Goal: Navigation & Orientation: Find specific page/section

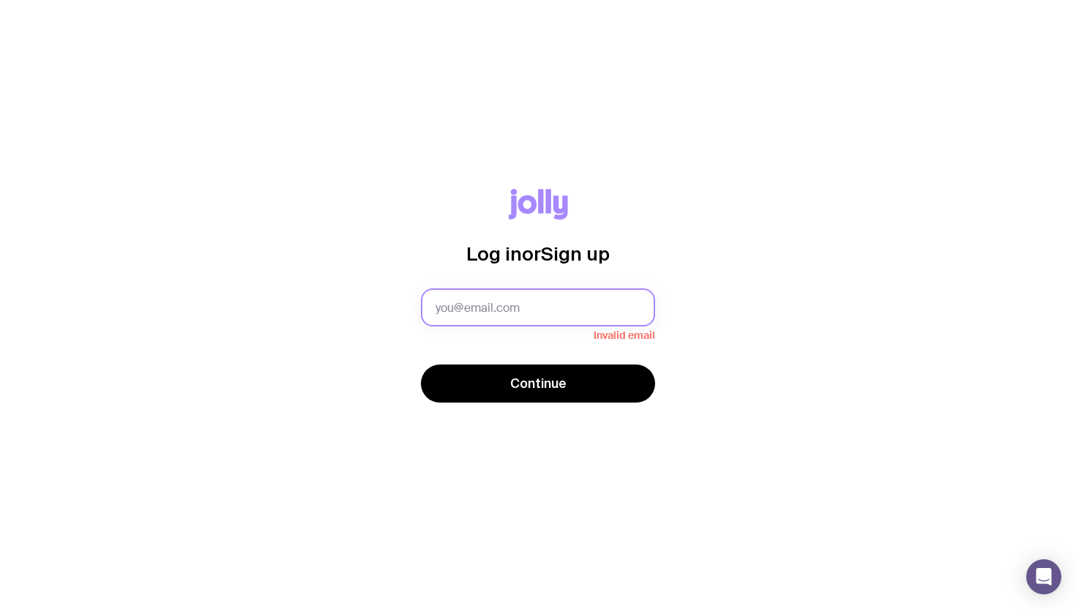
type input "[PERSON_NAME][EMAIL_ADDRESS][DOMAIN_NAME]"
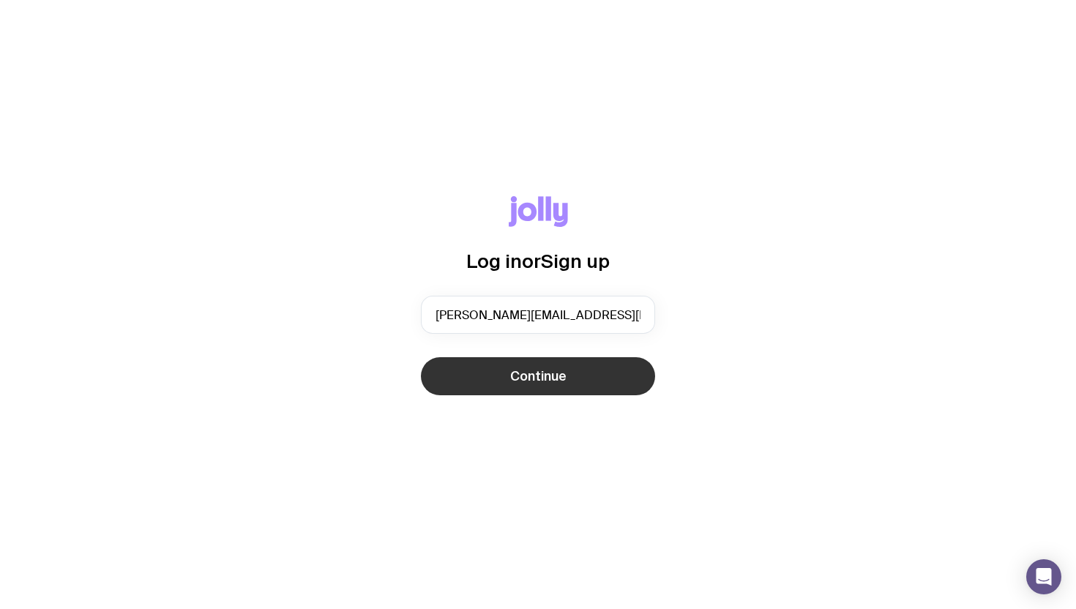
click at [585, 376] on button "Continue" at bounding box center [538, 376] width 234 height 38
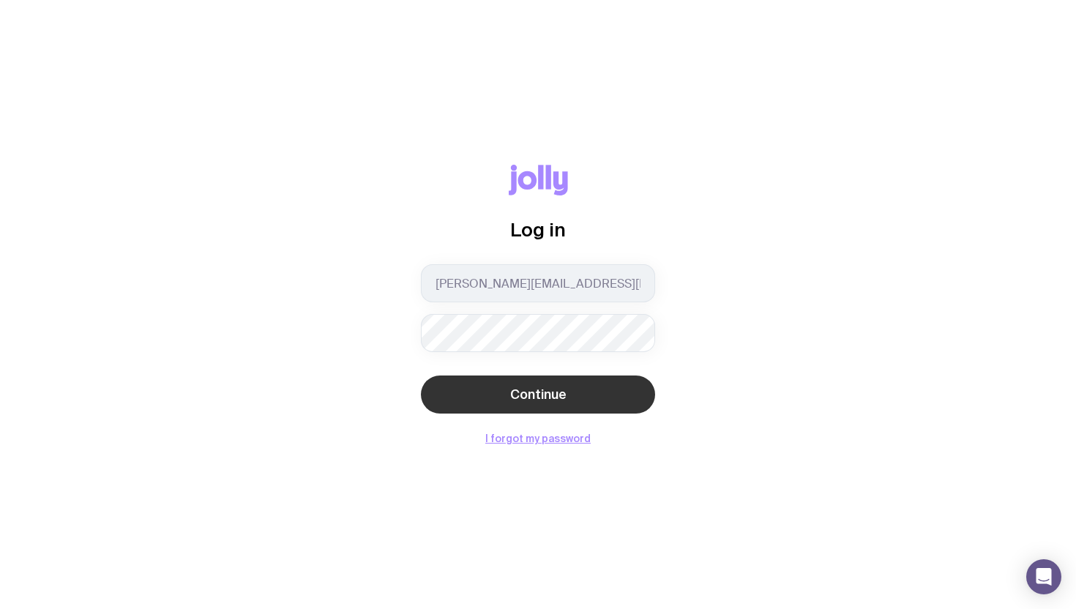
click at [545, 403] on button "Continue" at bounding box center [538, 394] width 234 height 38
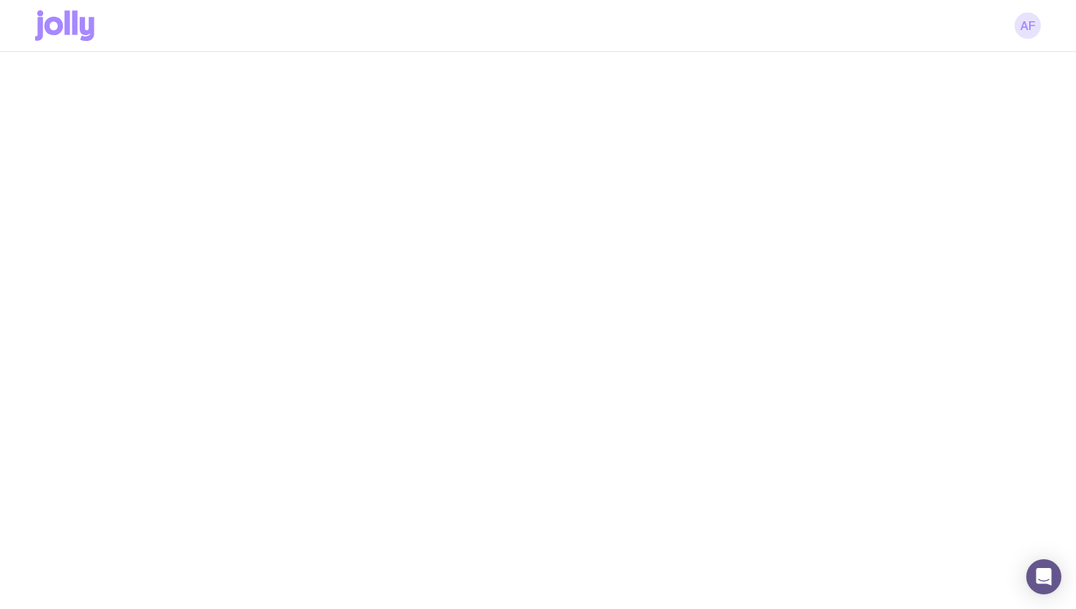
click at [1030, 31] on link "AF" at bounding box center [1028, 25] width 26 height 26
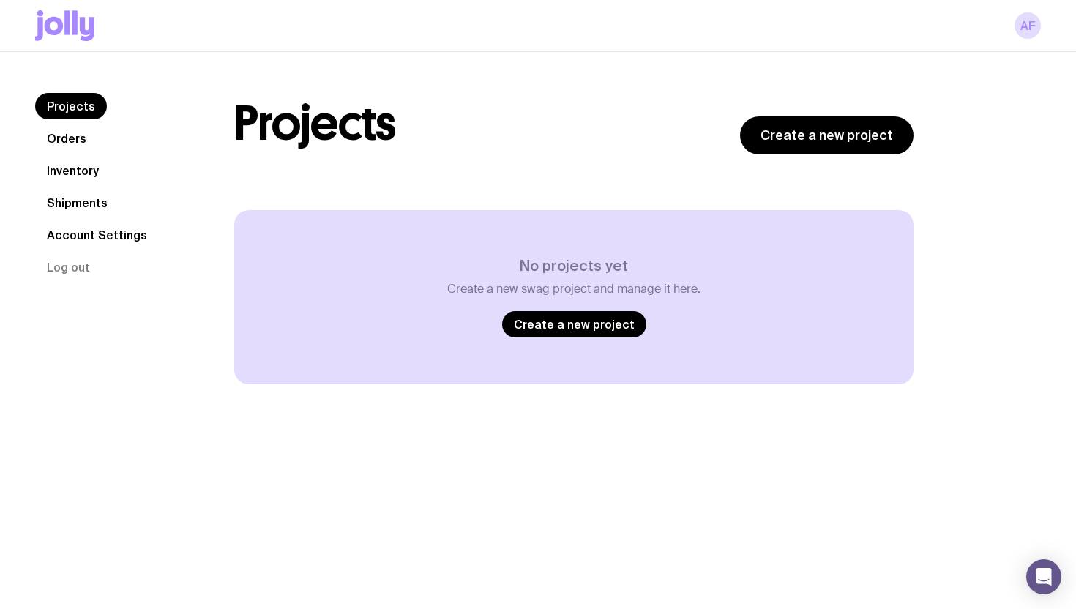
click at [66, 165] on link "Inventory" at bounding box center [72, 170] width 75 height 26
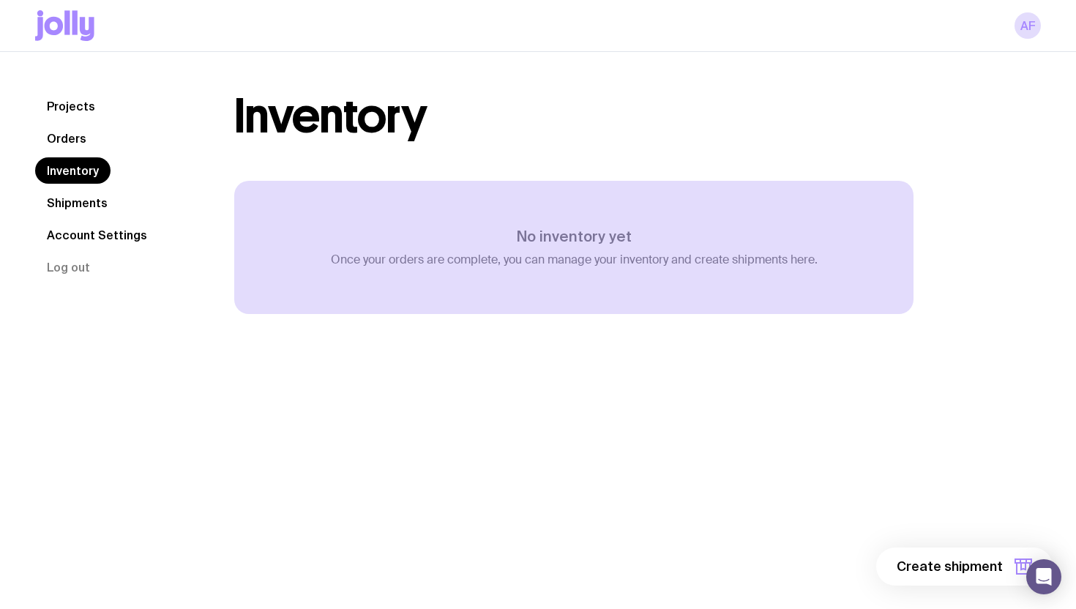
click at [72, 135] on link "Orders" at bounding box center [66, 138] width 63 height 26
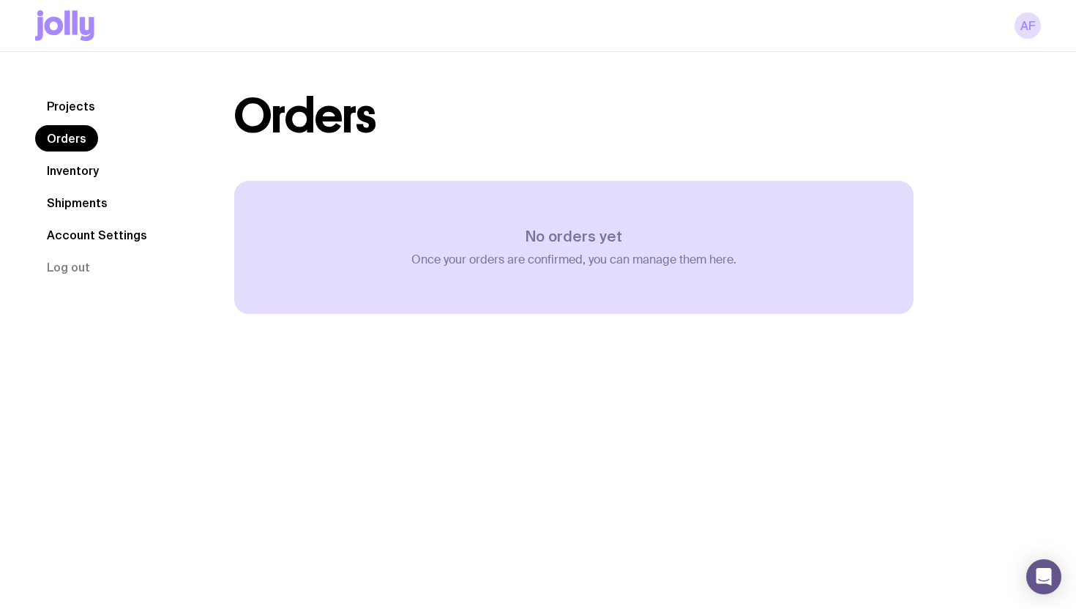
click at [75, 103] on link "Projects" at bounding box center [71, 106] width 72 height 26
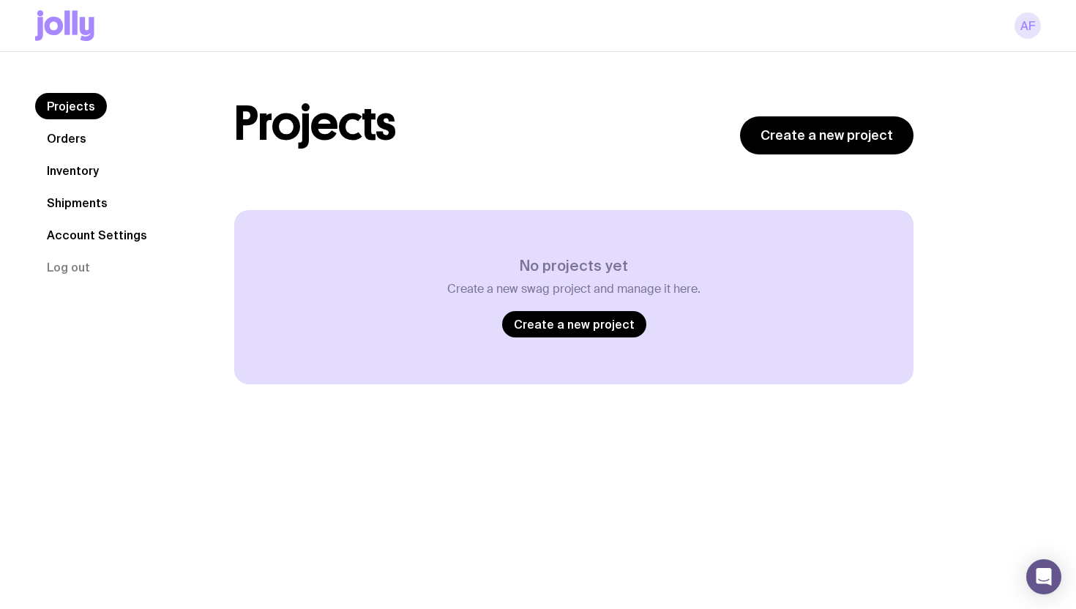
click at [1023, 25] on link "AF" at bounding box center [1028, 25] width 26 height 26
click at [1023, 28] on link "AF" at bounding box center [1028, 25] width 26 height 26
